Goal: Find specific page/section: Find specific page/section

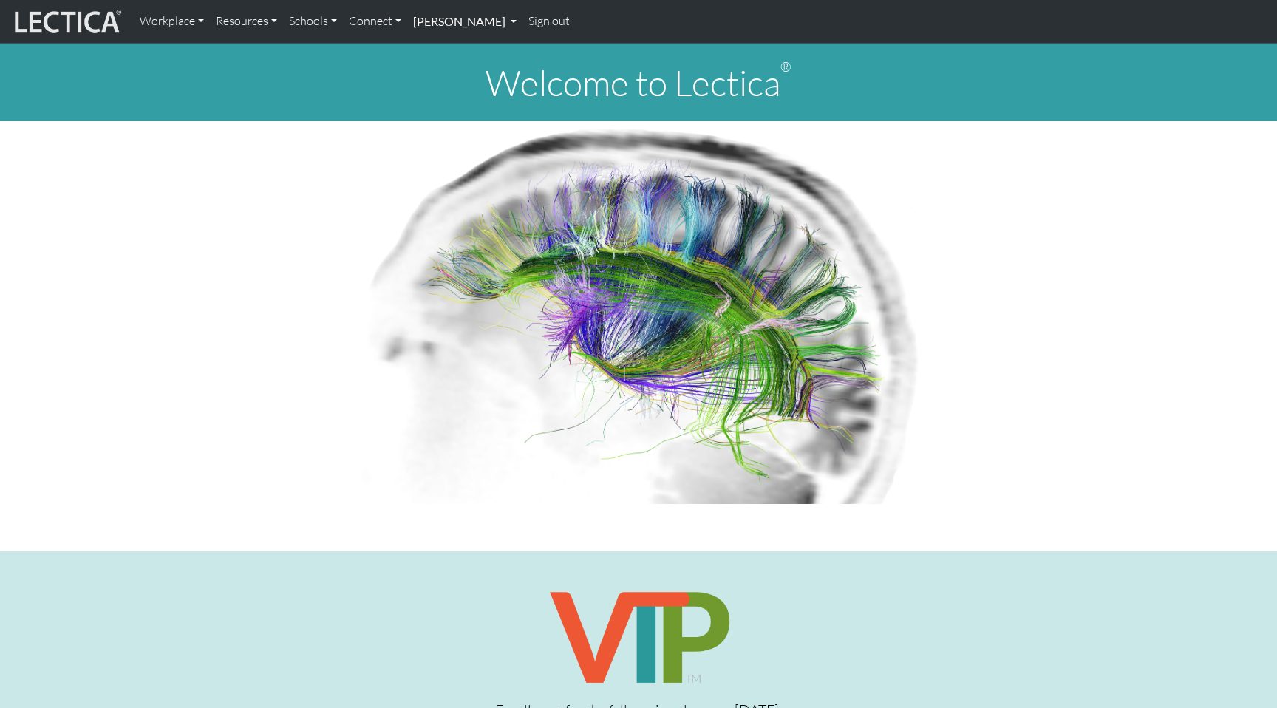
click at [420, 19] on link "[PERSON_NAME]" at bounding box center [464, 21] width 115 height 31
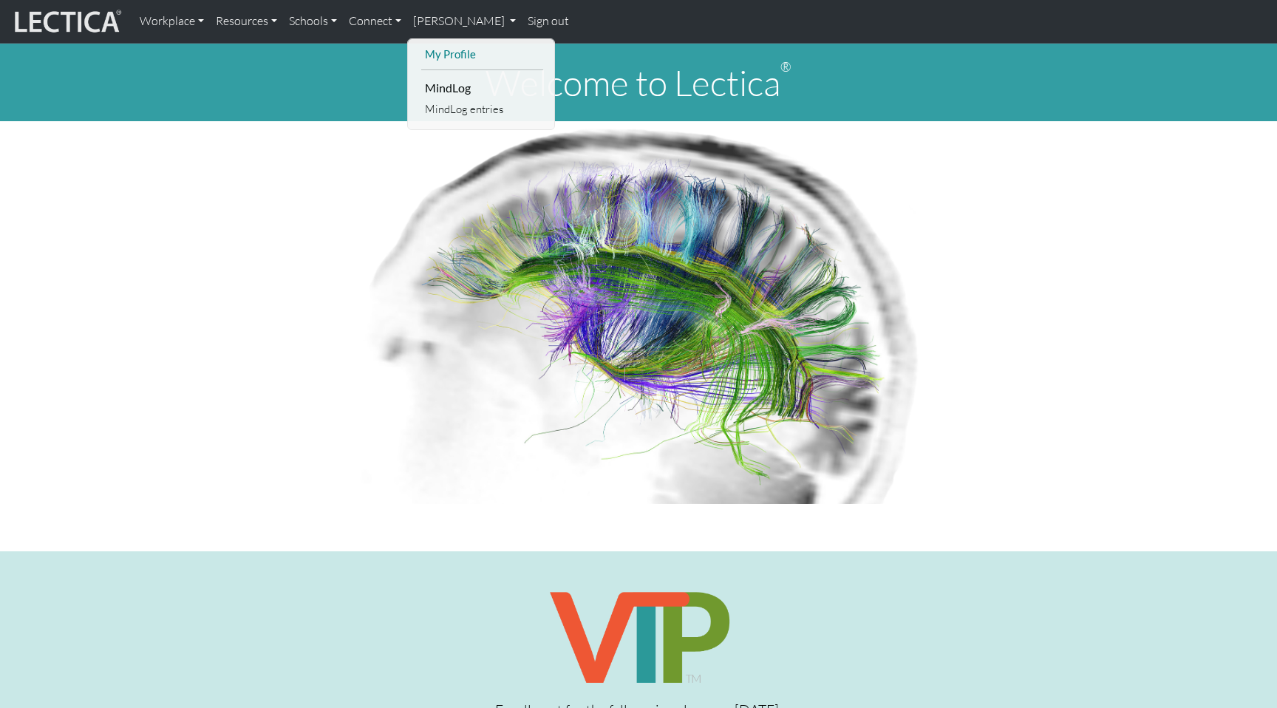
click at [437, 47] on link "My Profile" at bounding box center [482, 54] width 122 height 18
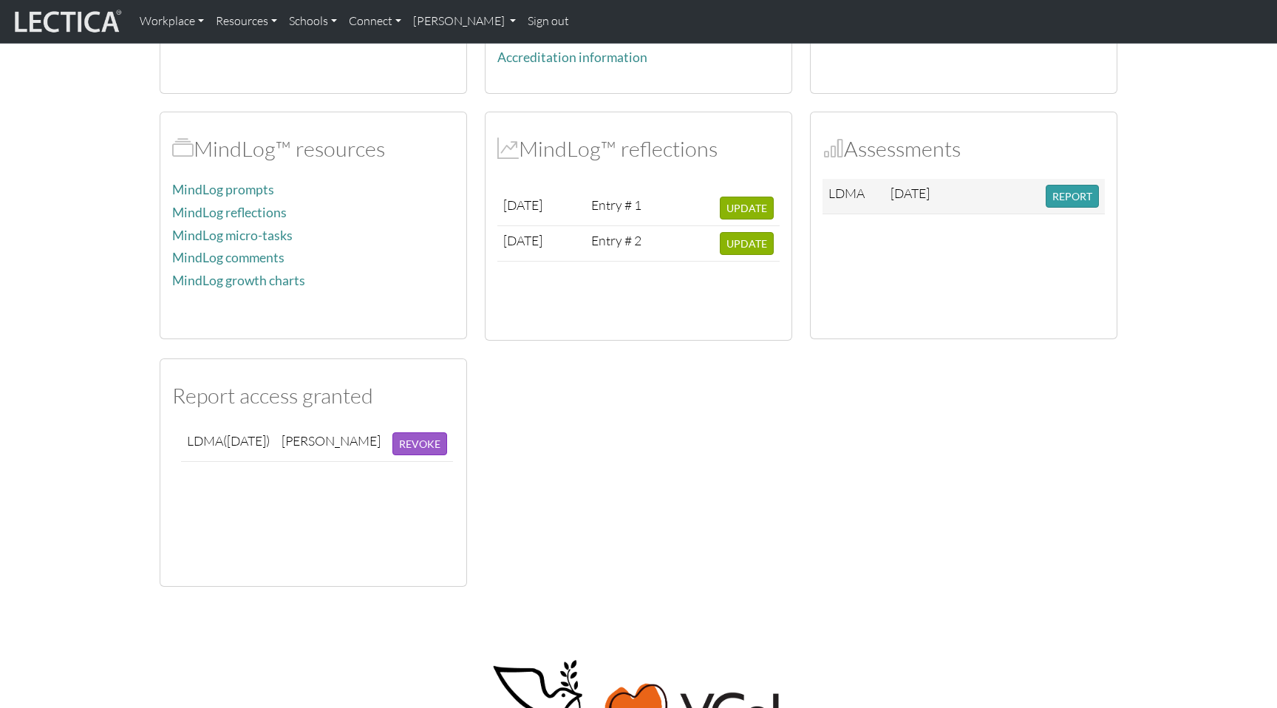
scroll to position [301, 0]
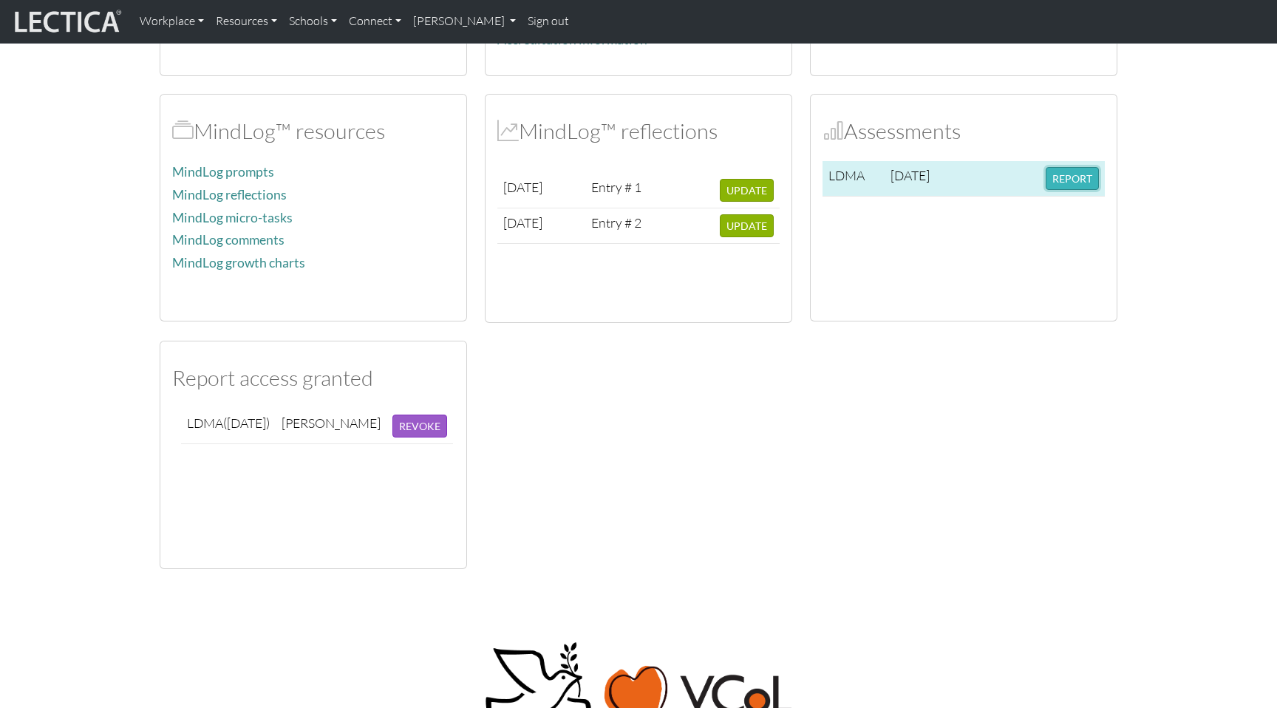
click at [1056, 178] on button "REPORT" at bounding box center [1072, 178] width 53 height 23
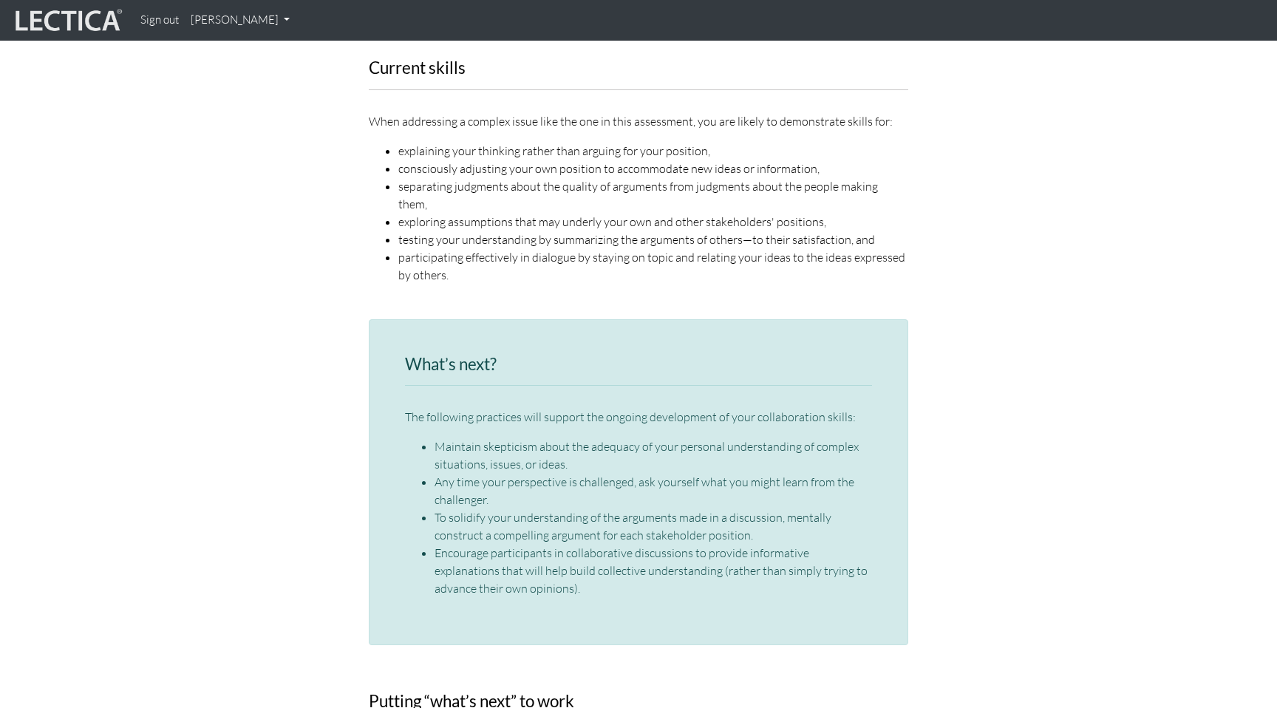
scroll to position [2110, 0]
